Goal: Obtain resource: Obtain resource

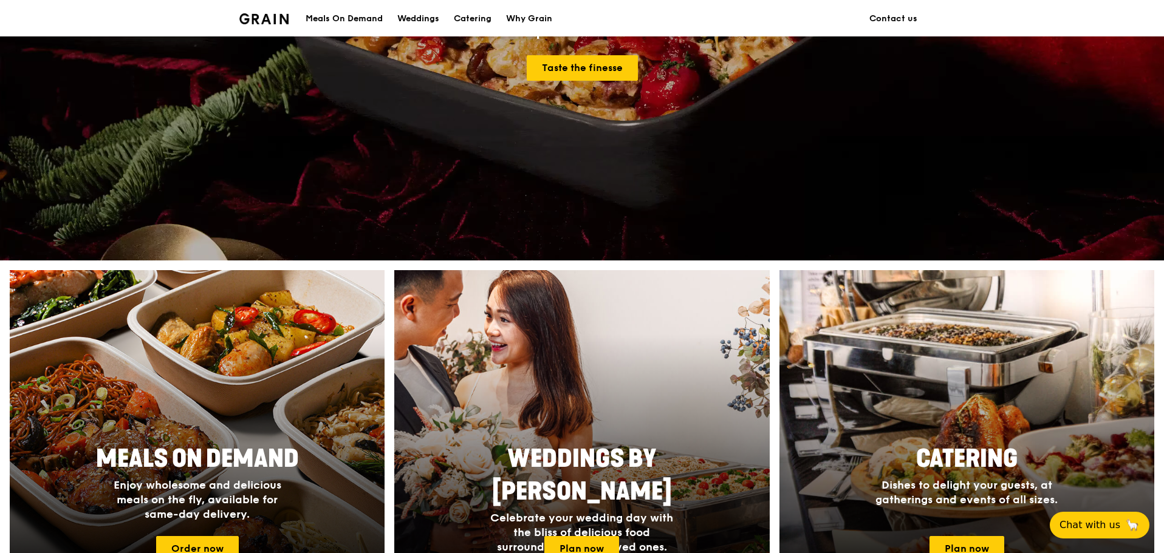
scroll to position [364, 0]
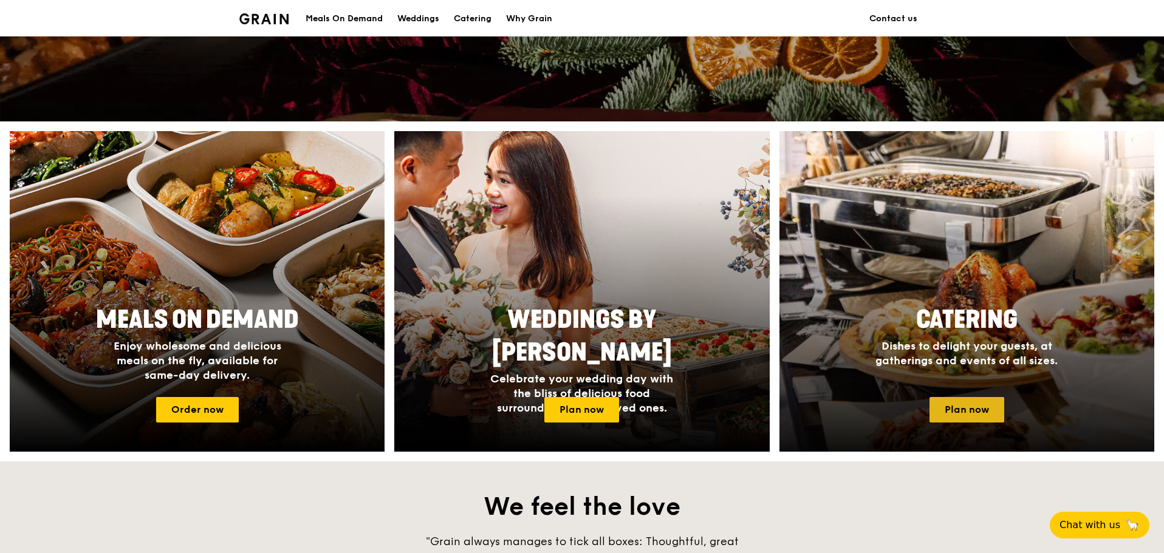
click at [960, 411] on link "Plan now" at bounding box center [966, 410] width 75 height 26
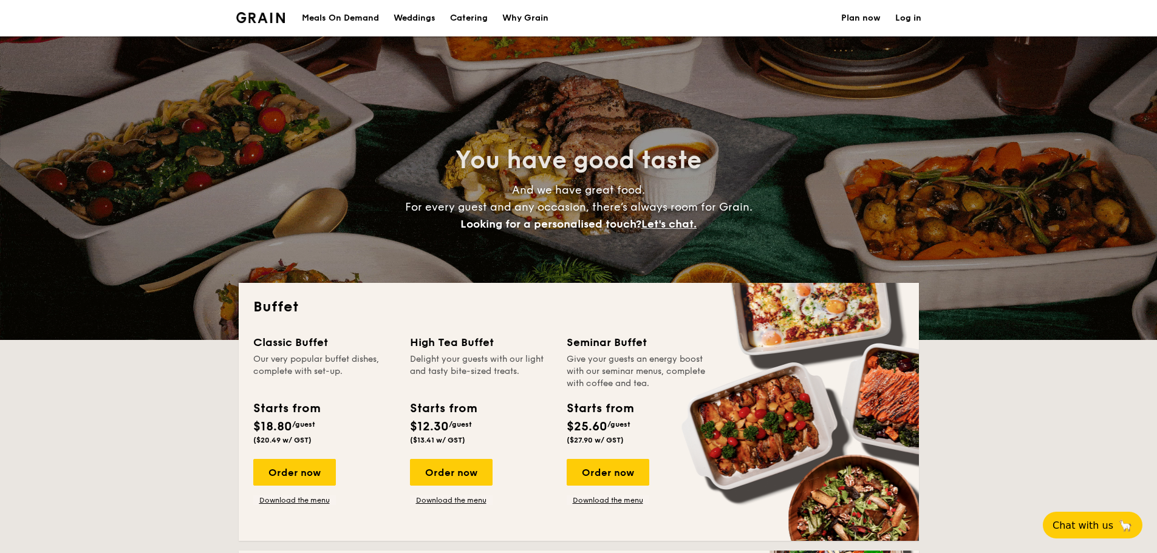
select select
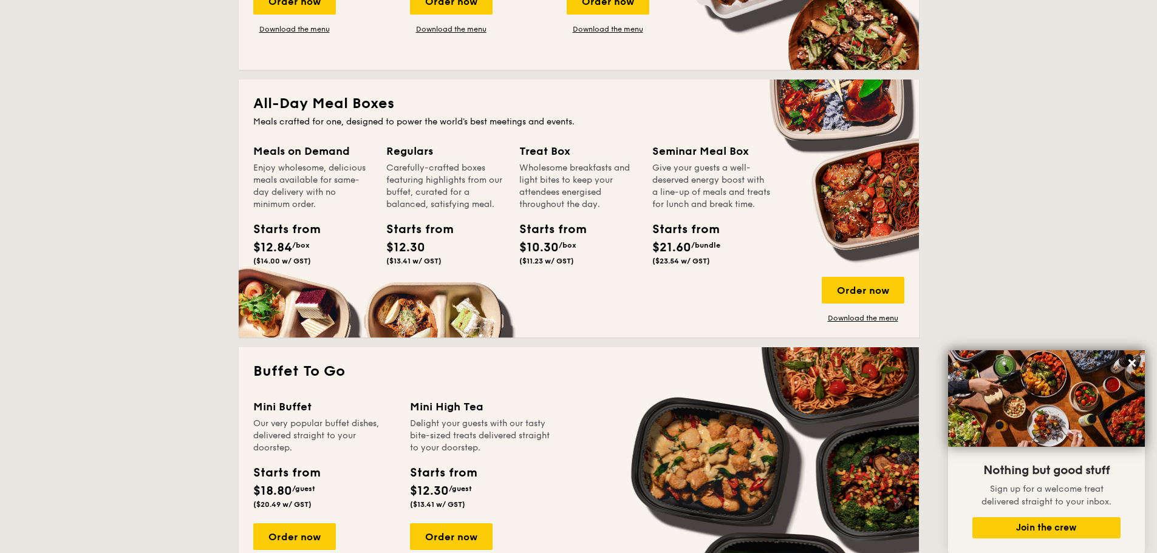
scroll to position [425, 0]
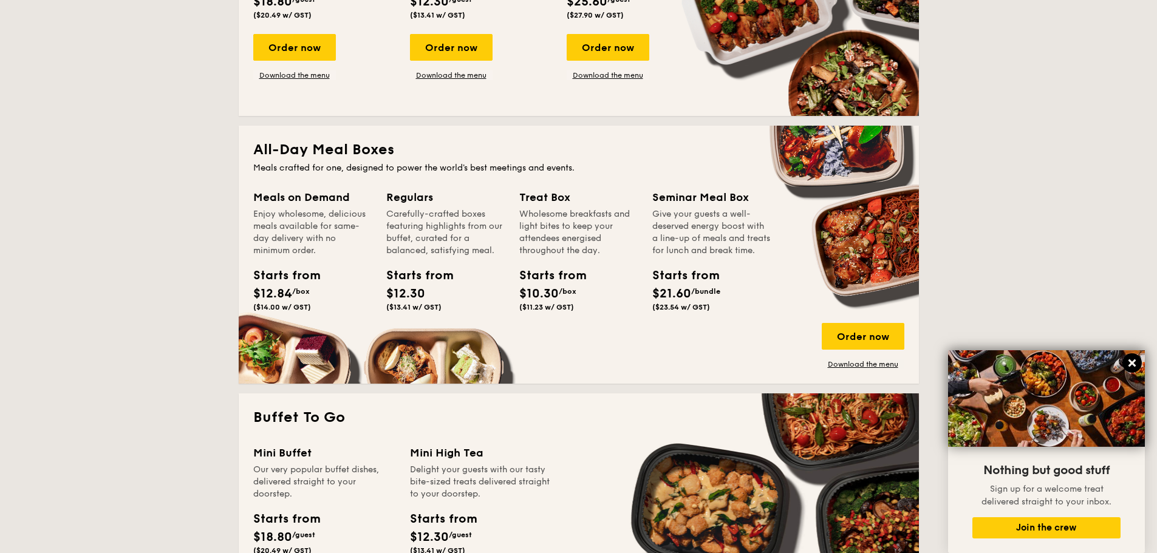
click at [1131, 357] on button at bounding box center [1132, 363] width 19 height 19
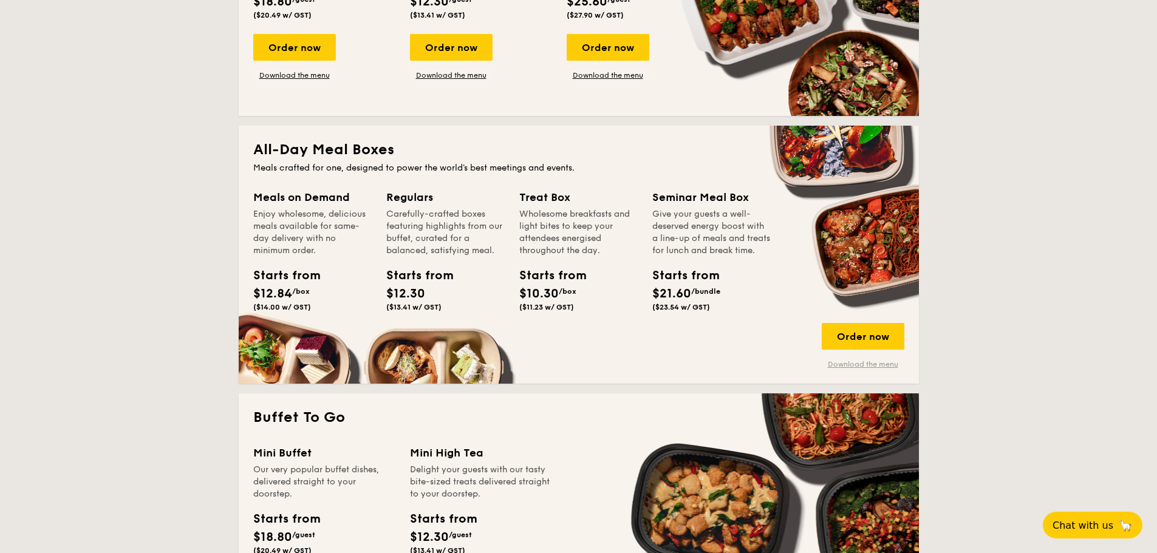
click at [888, 366] on link "Download the menu" at bounding box center [863, 365] width 83 height 10
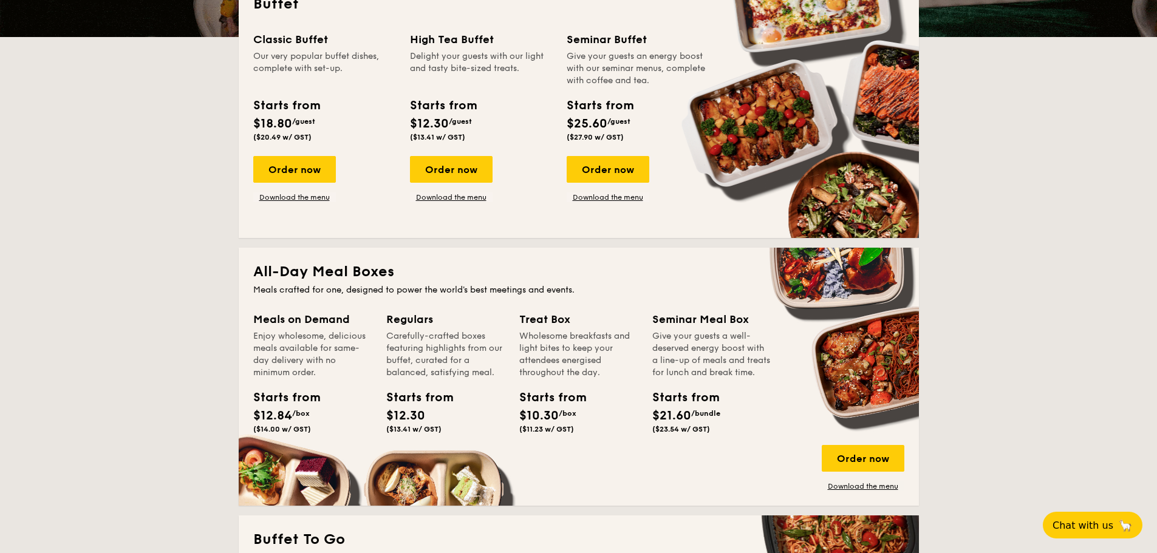
scroll to position [304, 0]
